Goal: Task Accomplishment & Management: Complete application form

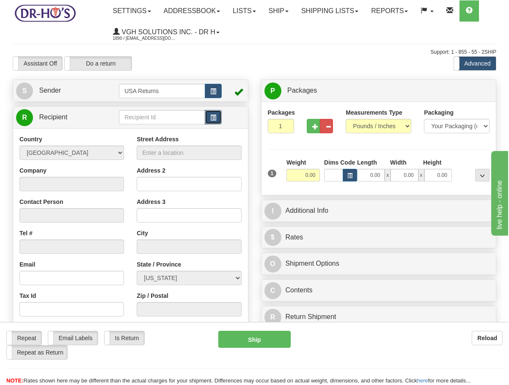
click at [220, 120] on button "button" at bounding box center [213, 117] width 17 height 14
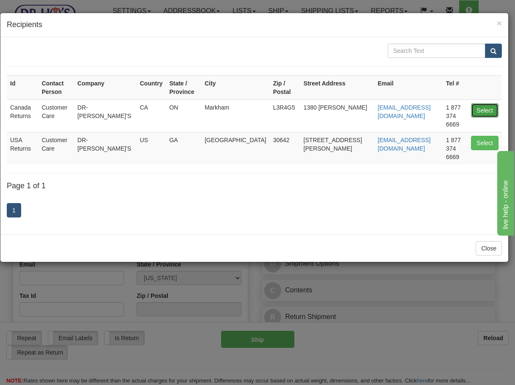
click at [489, 103] on button "Select" at bounding box center [485, 110] width 28 height 14
type input "Canada Returns"
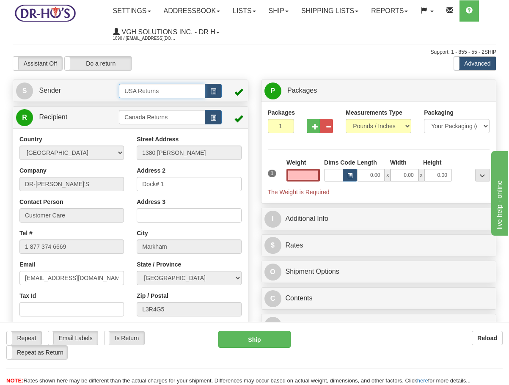
type input "0.00"
click at [201, 92] on input "USA Returns" at bounding box center [162, 91] width 86 height 14
click at [216, 92] on span "button" at bounding box center [213, 92] width 6 height 6
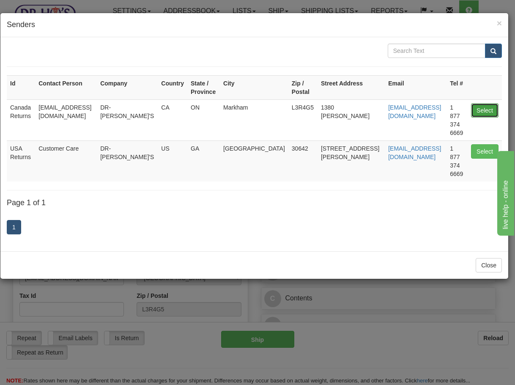
click at [480, 108] on button "Select" at bounding box center [485, 110] width 28 height 14
type input "Canada Returns"
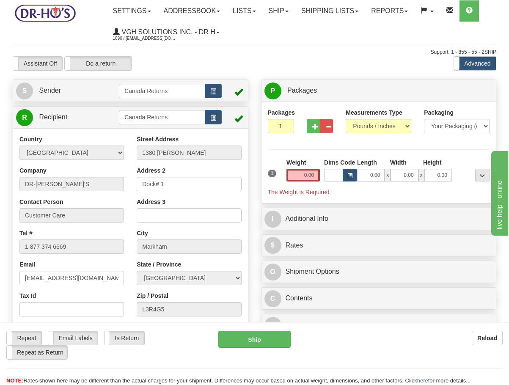
click at [85, 106] on div "R Recipient Canada Returns" at bounding box center [131, 237] width 236 height 263
click at [84, 124] on link "R Recipient" at bounding box center [61, 117] width 91 height 17
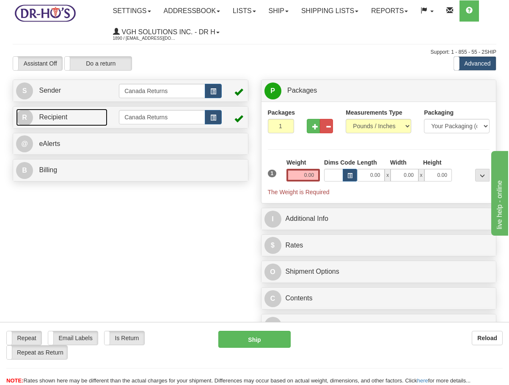
click at [80, 116] on link "R Recipient" at bounding box center [61, 117] width 91 height 17
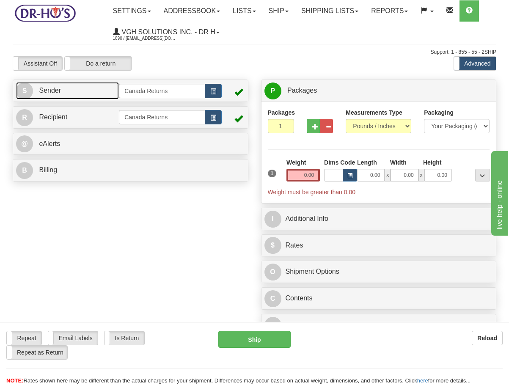
click at [88, 97] on link "S Sender" at bounding box center [67, 90] width 103 height 17
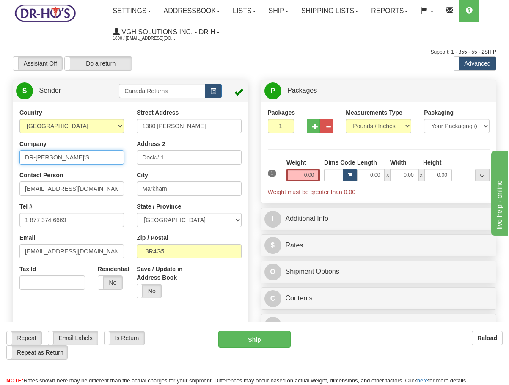
click at [61, 162] on input "DR-HO'S" at bounding box center [71, 157] width 105 height 14
paste input "Pat Corbett"
type input "Pat Corbett"
click at [88, 184] on input "drho@drhonow.com" at bounding box center [71, 189] width 105 height 14
paste input "Pat Corbett"
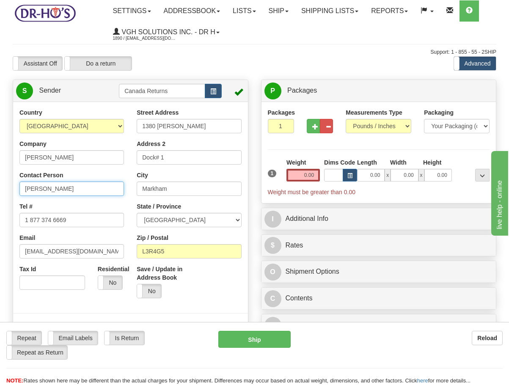
type input "Pat Corbett"
click at [78, 221] on input "1 877 374 6669" at bounding box center [71, 220] width 105 height 14
paste input "226224154"
type input "2262241549"
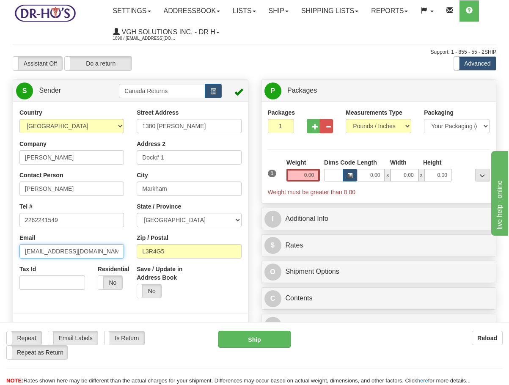
drag, startPoint x: 86, startPoint y: 246, endPoint x: -54, endPoint y: 245, distance: 140.1
click at [0, 245] on html "Training Course Close Toggle navigation Settings Shipping Preferences New Sende…" at bounding box center [254, 192] width 509 height 385
click at [306, 176] on input "0.00" at bounding box center [302, 175] width 33 height 13
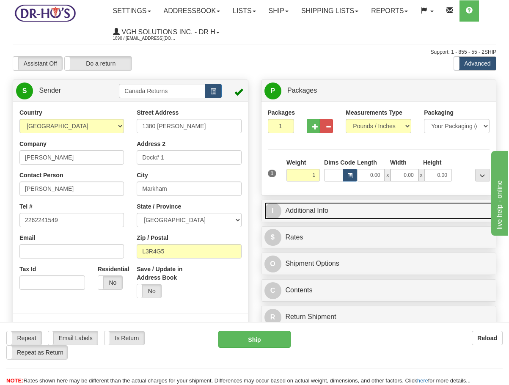
click at [329, 208] on link "I Additional Info" at bounding box center [378, 210] width 229 height 17
type input "1.00"
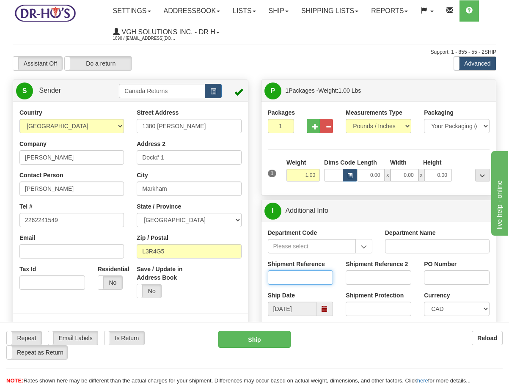
click at [311, 274] on input "Shipment Reference" at bounding box center [301, 277] width 66 height 14
paste input "1197084"
click at [326, 307] on span at bounding box center [325, 309] width 6 height 6
type input "1197084"
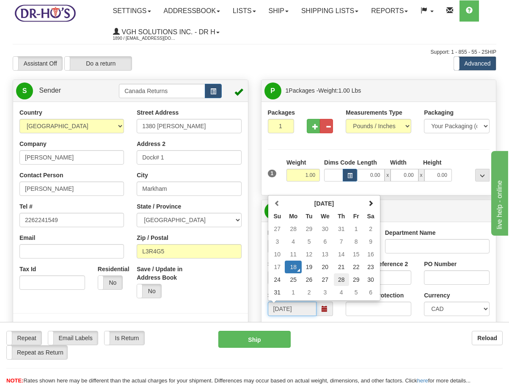
click at [334, 281] on td "28" at bounding box center [341, 279] width 15 height 13
type input "08/28/2025"
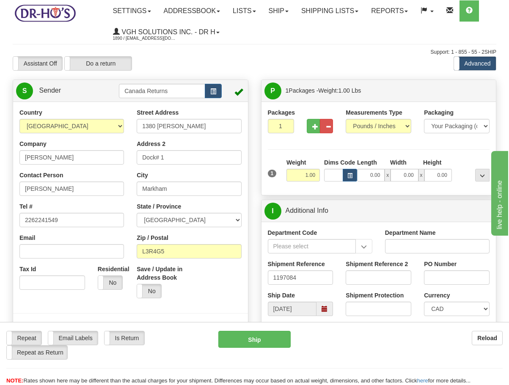
click at [203, 132] on input "1380 Rodick Rd" at bounding box center [189, 126] width 105 height 14
paste input "310 Oxford Street West"
type input "310 Oxford Street West"
click at [195, 158] on input "Dock# 1" at bounding box center [189, 157] width 105 height 14
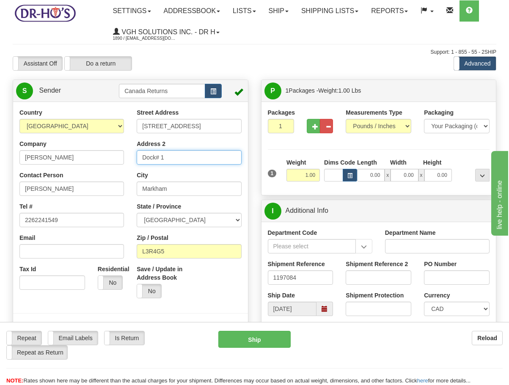
paste input "Apt 518"
type input "Apt 518"
drag, startPoint x: 191, startPoint y: 205, endPoint x: 191, endPoint y: 192, distance: 13.1
click at [191, 205] on div "State / Province ALBERTA BRITISH COLUMBIA MANITOBA NEW BRUNSWICK NEWFOUNDLAND N…" at bounding box center [189, 214] width 105 height 25
click at [193, 190] on input "Markham" at bounding box center [189, 189] width 105 height 14
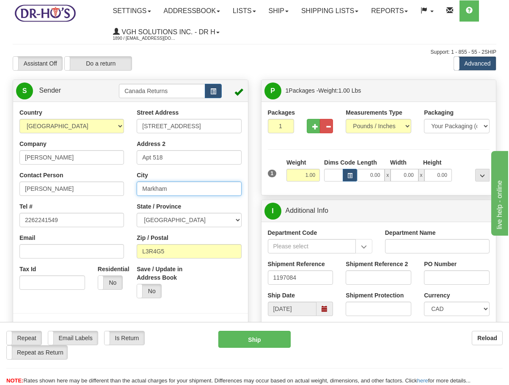
paste input "London"
type input "London"
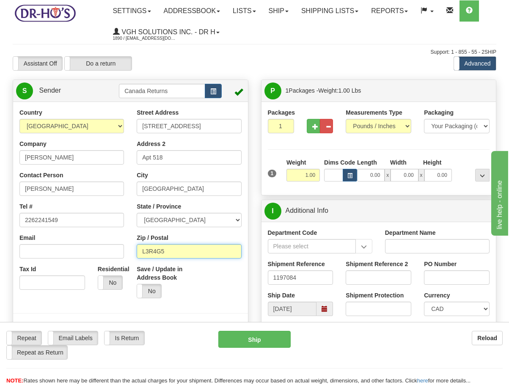
click at [191, 249] on input "L3R4G5" at bounding box center [189, 251] width 105 height 14
paste input "N6H4N6"
type input "N6H4N6"
click at [250, 252] on div at bounding box center [131, 215] width 248 height 214
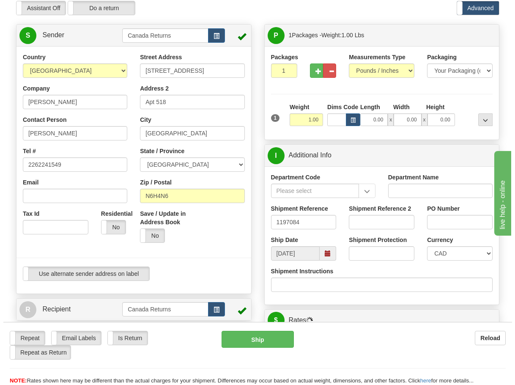
scroll to position [212, 0]
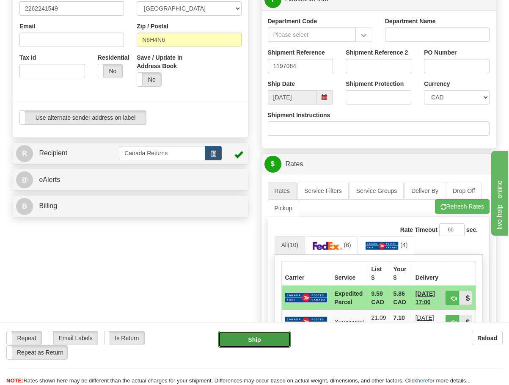
click at [255, 338] on button "Ship" at bounding box center [254, 339] width 72 height 17
type input "DOM.EP"
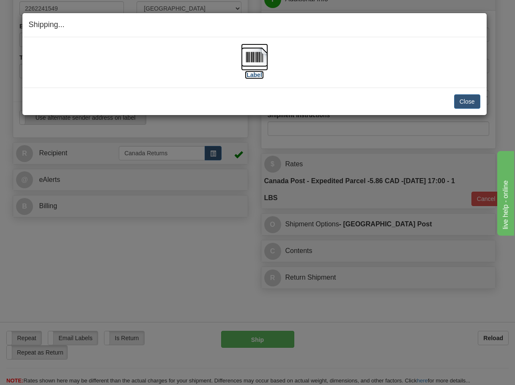
click at [260, 58] on img at bounding box center [254, 57] width 27 height 27
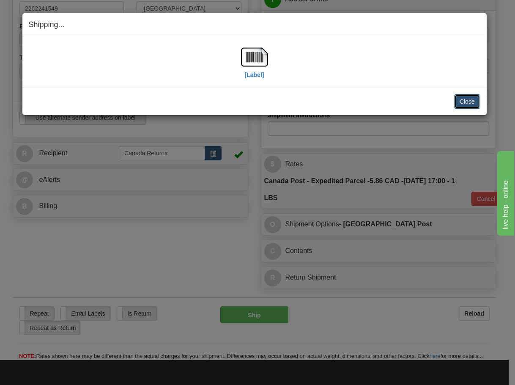
click at [460, 105] on button "Close" at bounding box center [467, 101] width 26 height 14
